Goal: Use online tool/utility: Use online tool/utility

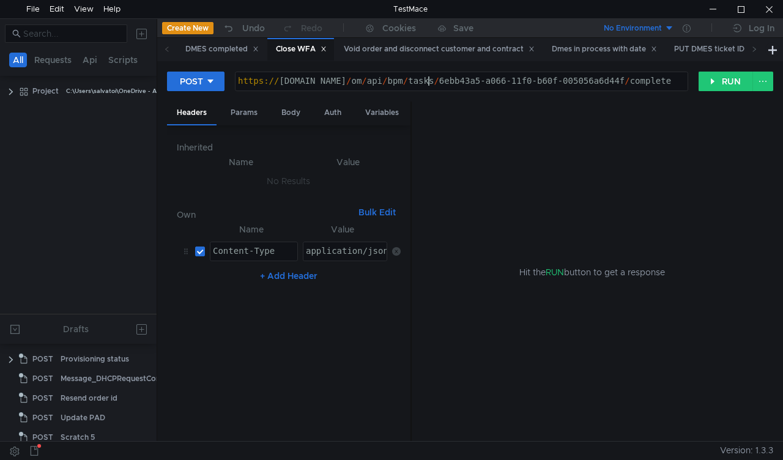
click at [512, 94] on div "POST https://mbx.dfni.nl/om/api/bpm/tasks/6ebb43a5-a066-11f0-b60f-005056a6d44f/…" at bounding box center [470, 86] width 606 height 31
click at [430, 81] on div "https:// mbx.dfni.nl / om / api / bpm / tasks / 6ebb43a5-a066-11f0-b60f-005056a…" at bounding box center [462, 90] width 452 height 28
paste textarea "d563803c-a10d-11f0-b60f-005056a6d44f"
click at [713, 91] on button "RUN" at bounding box center [726, 82] width 54 height 20
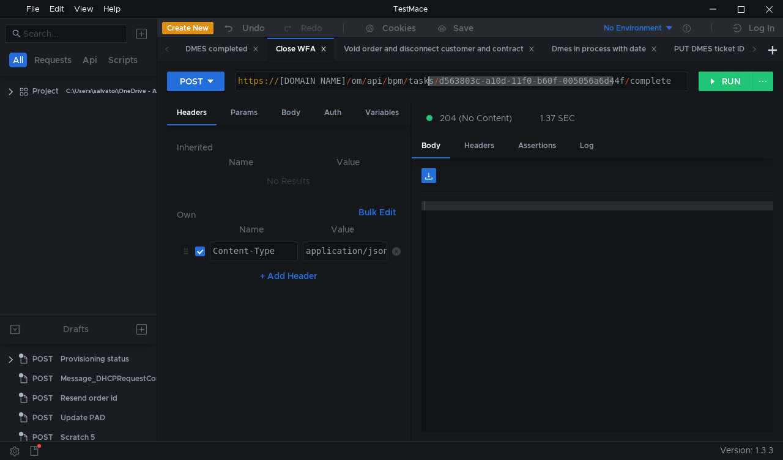
drag, startPoint x: 615, startPoint y: 78, endPoint x: 427, endPoint y: 81, distance: 187.9
click at [427, 81] on div "https:// mbx.dfni.nl / om / api / bpm / tasks / d563803c-a10d-11f0-b60f-005056a…" at bounding box center [462, 90] width 452 height 28
paste textarea "8cf4f679-a29b-11f0-8a04-005056a66d6a"
type textarea "https://mbx.dfni.nl/om/api/bpm/tasks/8cf4f679-a29b-11f0-8a04-005056a66d6a/compl…"
click at [722, 81] on button "RUN" at bounding box center [726, 82] width 54 height 20
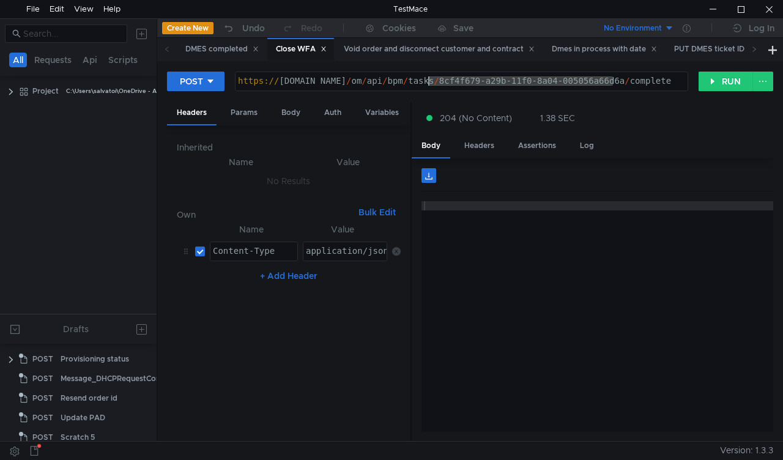
drag, startPoint x: 613, startPoint y: 81, endPoint x: 428, endPoint y: 80, distance: 185.4
click at [428, 80] on div "https:// mbx.dfni.nl / om / api / bpm / tasks / 8cf4f679-a29b-11f0-8a04-005056a…" at bounding box center [462, 90] width 452 height 28
paste textarea "b97dbf1c-a2a3"
type textarea "https://mbx.dfni.nl/om/api/bpm/tasks/b97dbf1c-a2a3-11f0-8a04-005056a66d6a/compl…"
click at [712, 80] on button "RUN" at bounding box center [726, 82] width 54 height 20
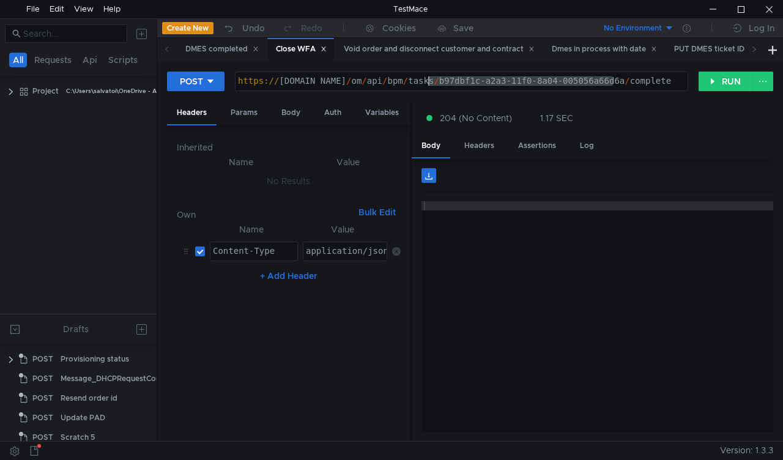
drag, startPoint x: 612, startPoint y: 77, endPoint x: 427, endPoint y: 83, distance: 184.9
click at [427, 83] on div "https:// [DOMAIN_NAME] / om / api / bpm / tasks / b97dbf1c-a2a3-11f0-8a04-00505…" at bounding box center [462, 90] width 452 height 28
paste textarea "e4d03886-a2a5-11f0-bcd2-005056a64e09"
type textarea "[URL][DOMAIN_NAME]"
click at [713, 80] on button "RUN" at bounding box center [726, 82] width 54 height 20
